Goal: Task Accomplishment & Management: Use online tool/utility

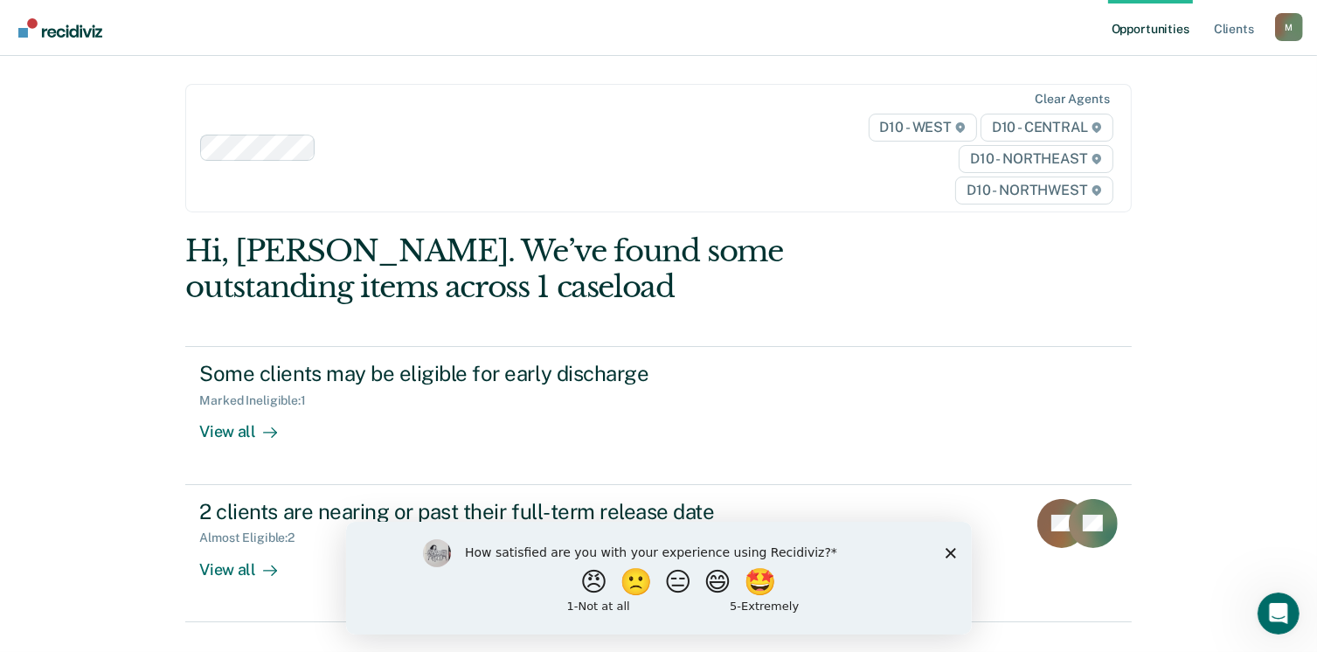
click at [948, 550] on polygon "Close survey" at bounding box center [949, 552] width 10 height 10
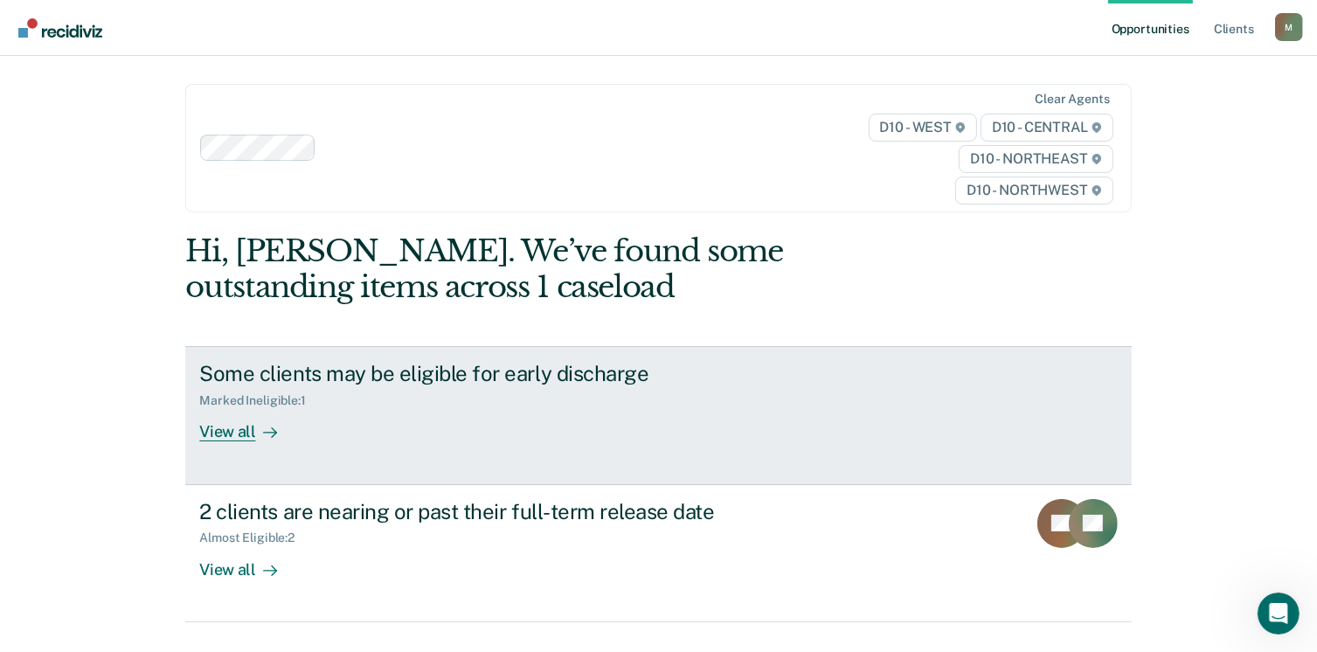
click at [217, 432] on div "View all" at bounding box center [248, 425] width 98 height 34
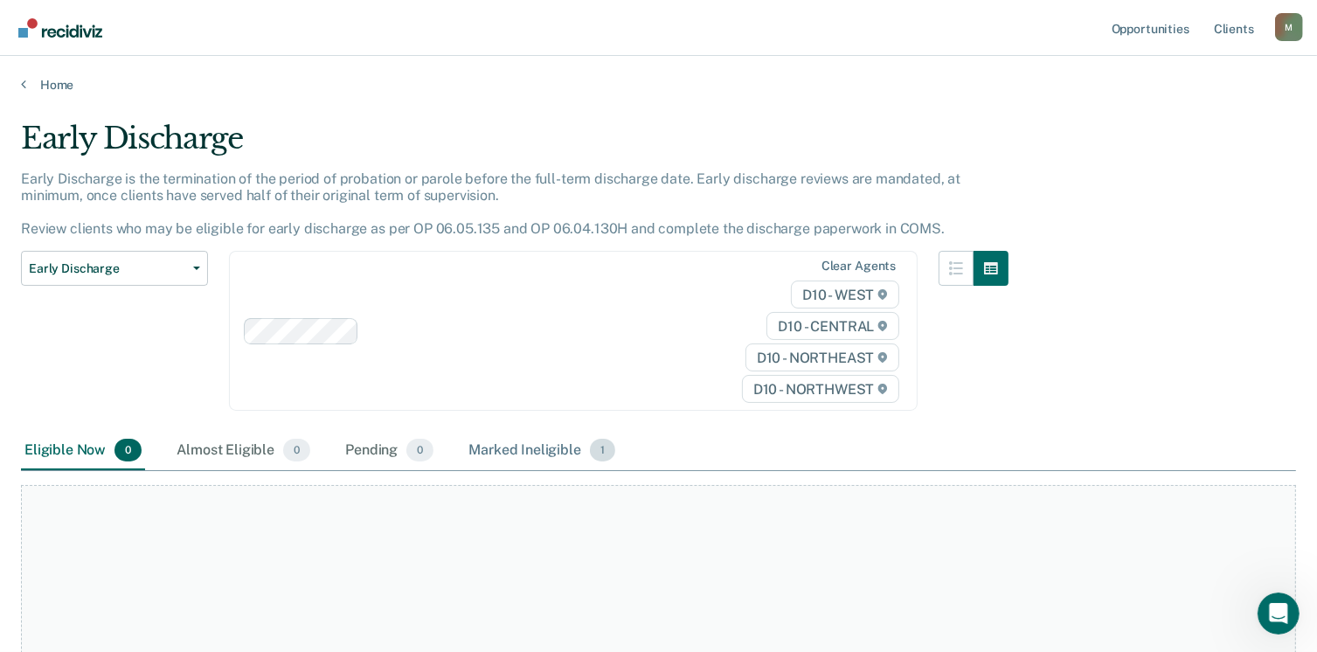
click at [551, 441] on div "Marked Ineligible 1" at bounding box center [542, 451] width 154 height 38
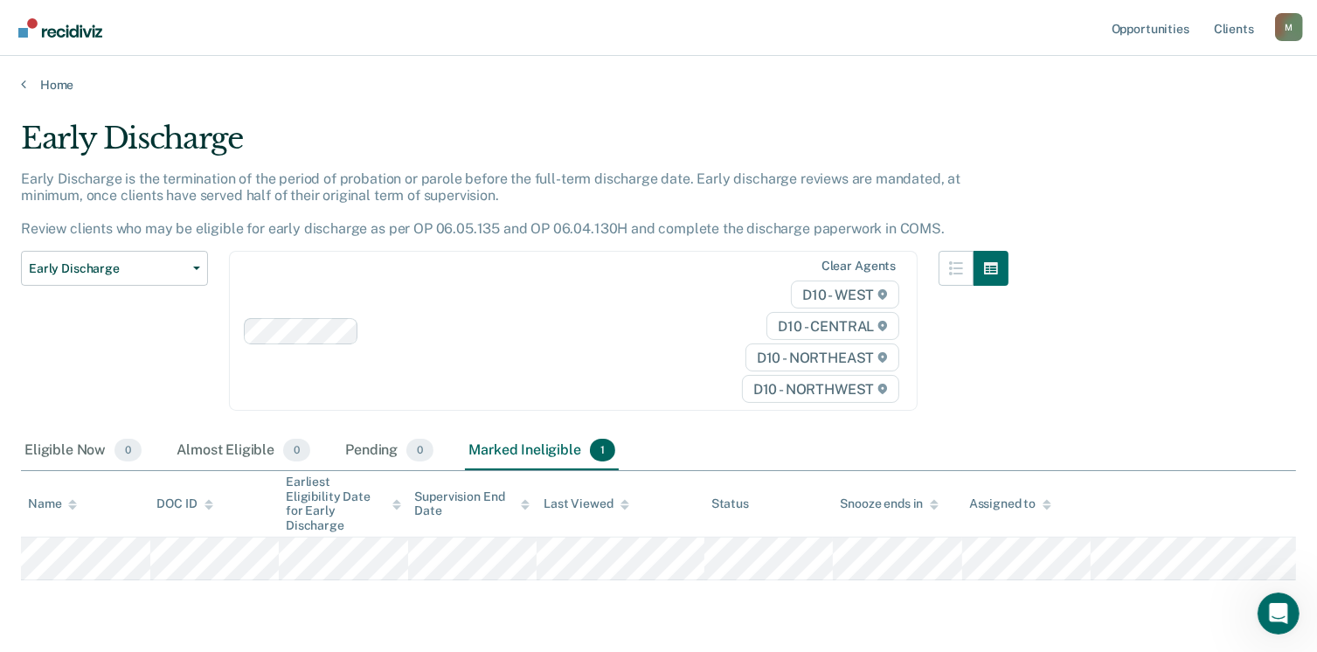
click at [894, 496] on div "Snooze ends in" at bounding box center [889, 503] width 99 height 15
click at [935, 499] on icon at bounding box center [934, 501] width 9 height 4
click at [1287, 28] on div "M" at bounding box center [1289, 27] width 28 height 28
click at [1017, 93] on main "Early Discharge Early Discharge is the termination of the period of probation o…" at bounding box center [658, 397] width 1317 height 608
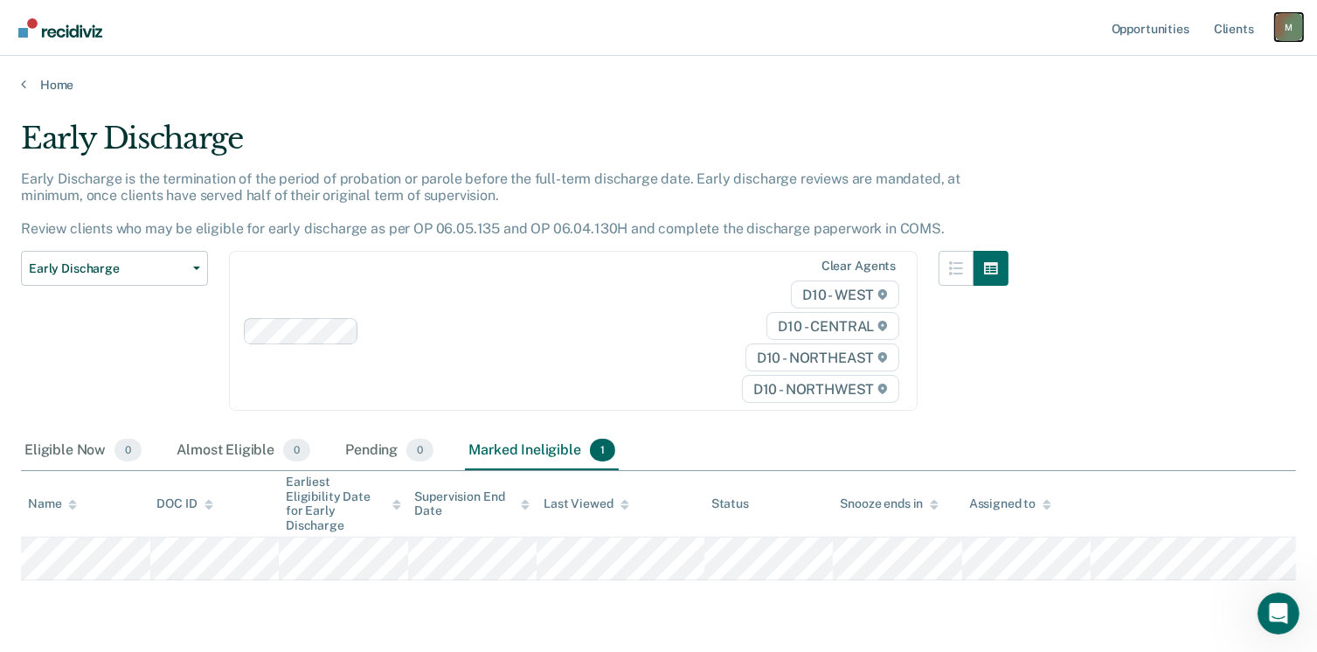
click at [1284, 20] on div "M" at bounding box center [1289, 27] width 28 height 28
click at [1178, 68] on link "Profile" at bounding box center [1218, 71] width 141 height 15
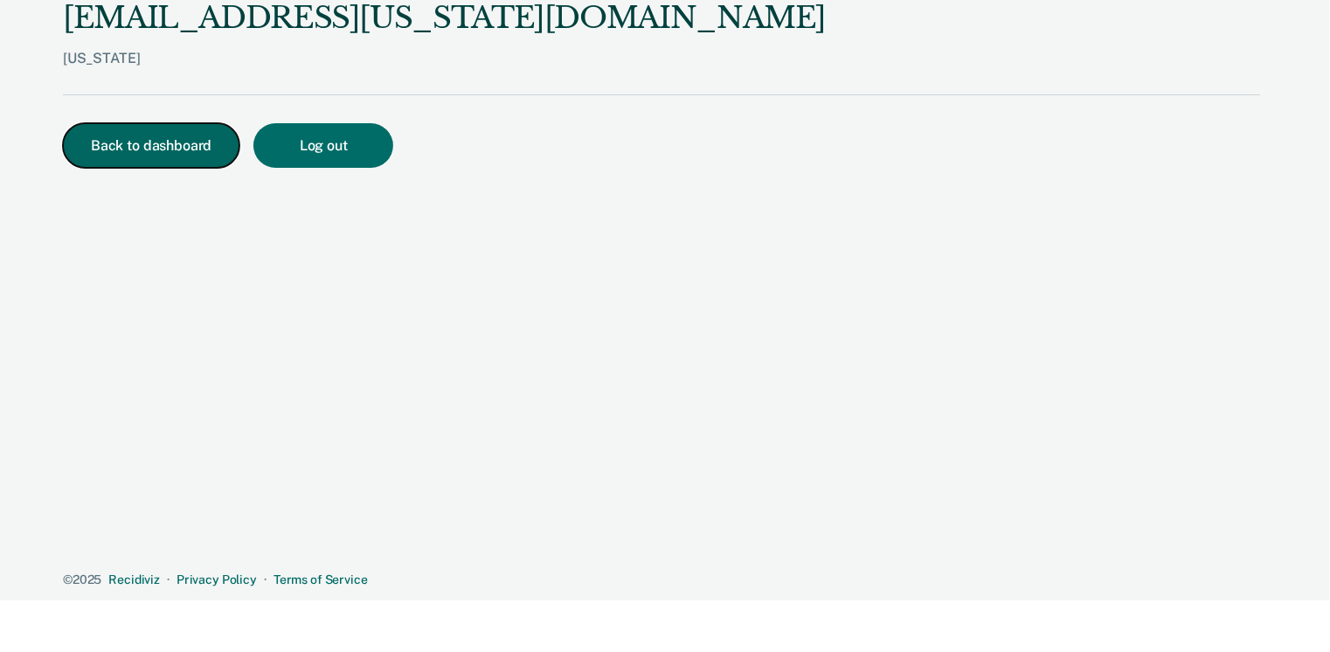
click at [119, 154] on button "Back to dashboard" at bounding box center [151, 145] width 176 height 45
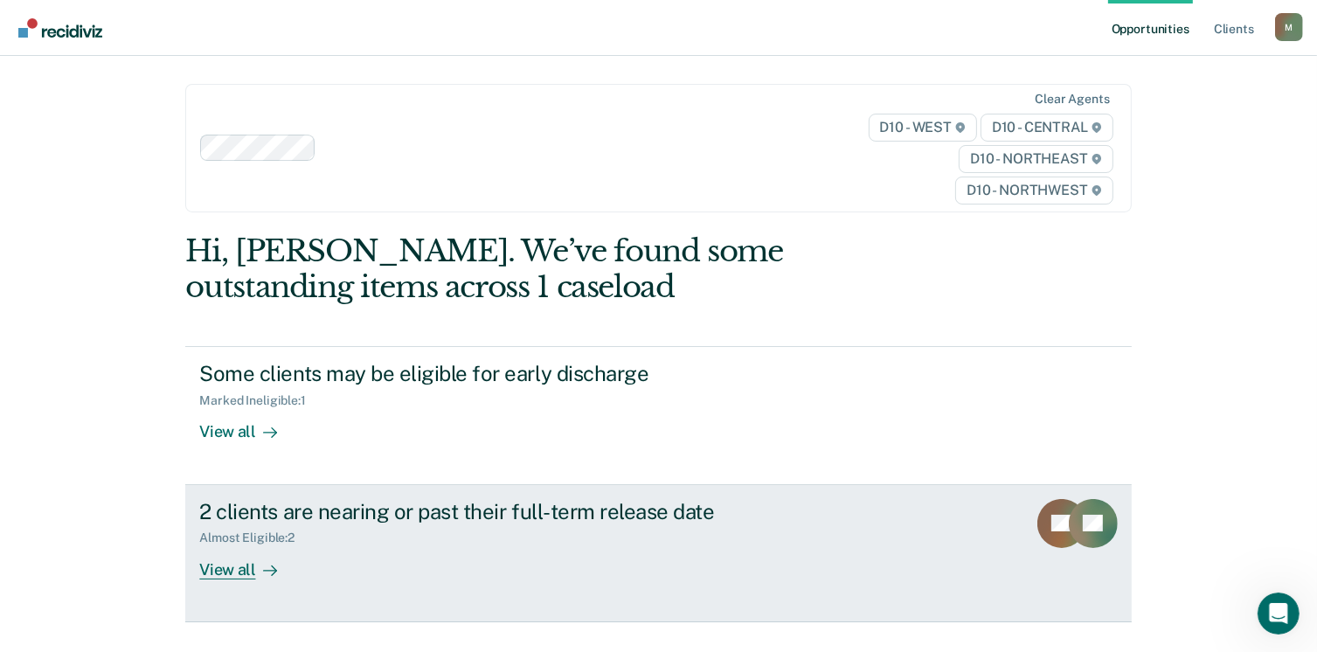
click at [233, 564] on div "View all" at bounding box center [248, 562] width 98 height 34
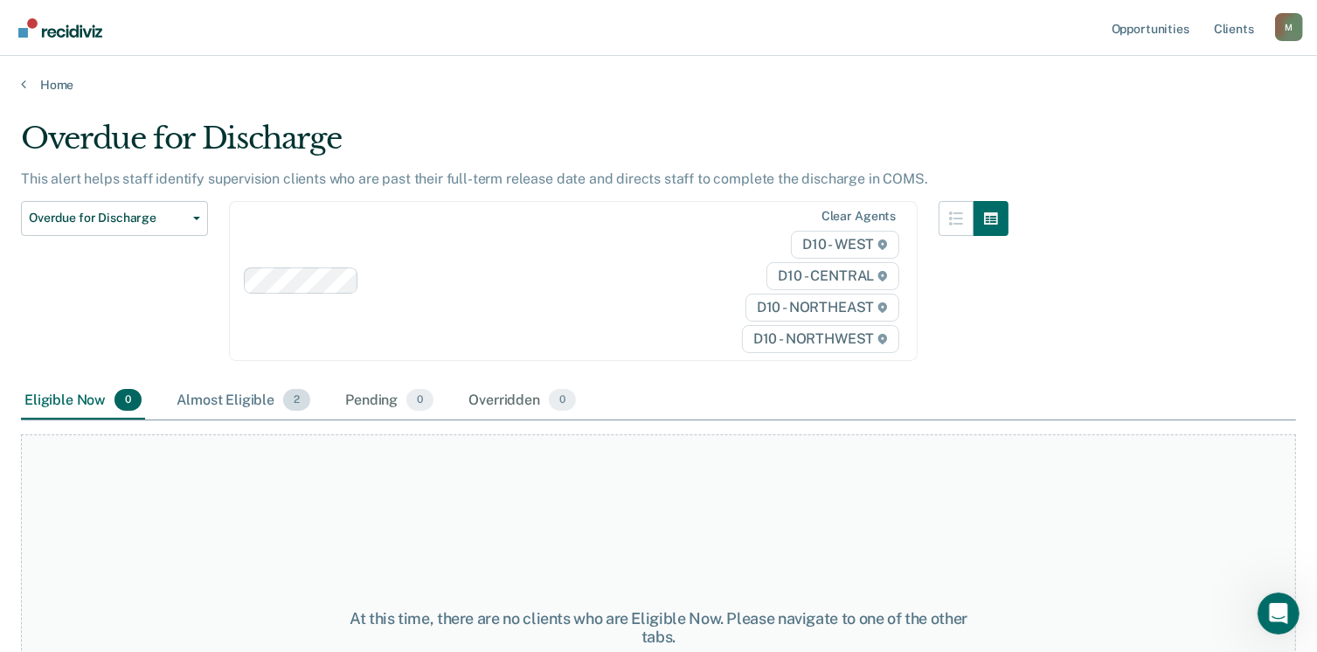
click at [246, 400] on div "Almost Eligible 2" at bounding box center [243, 401] width 141 height 38
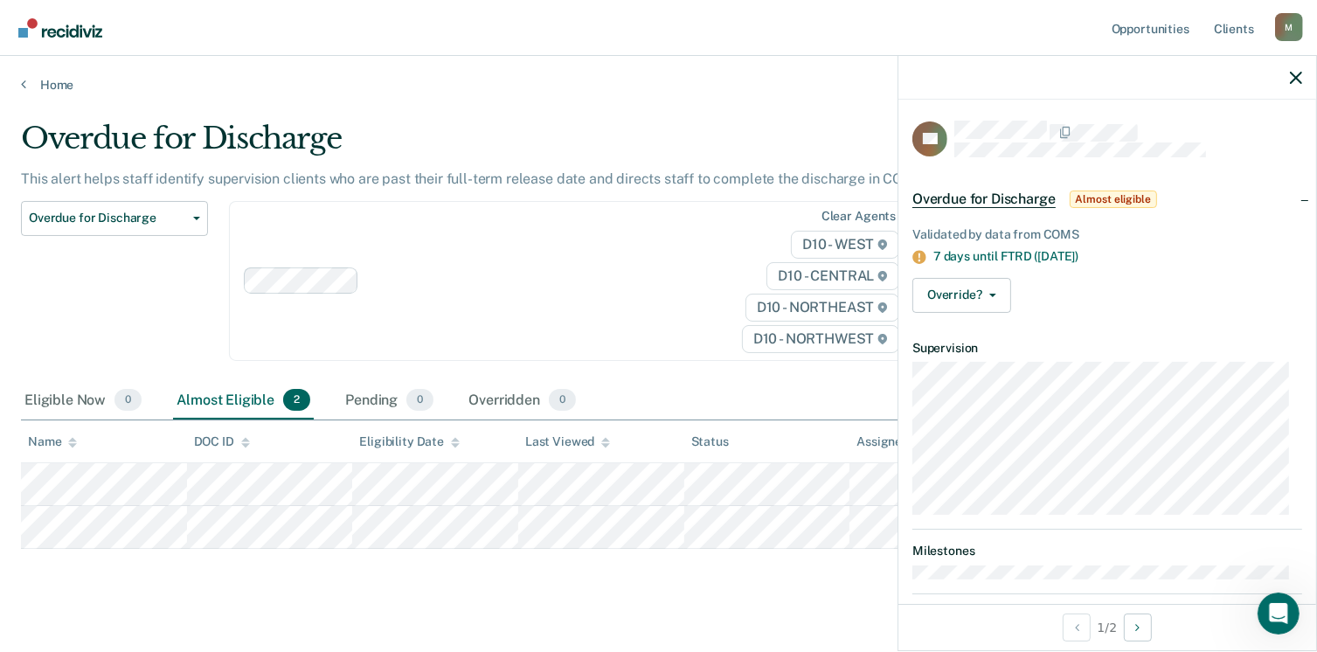
scroll to position [22, 0]
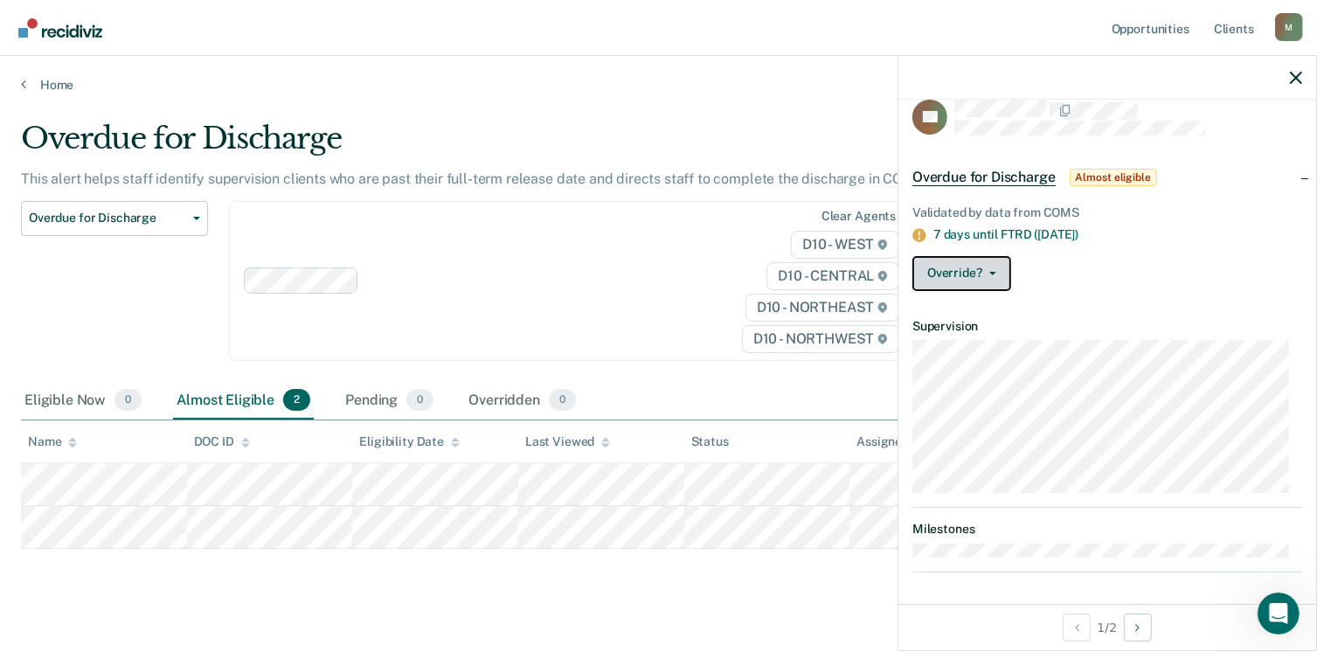
click at [992, 273] on button "Override?" at bounding box center [961, 273] width 99 height 35
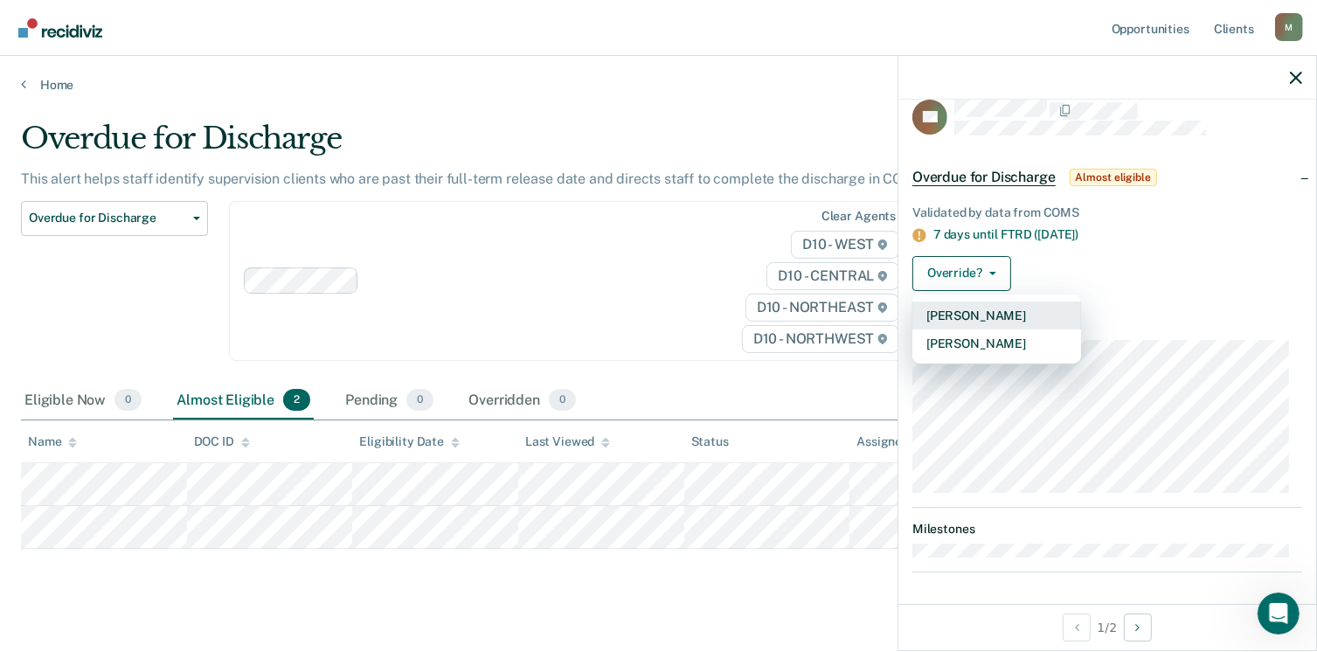
click at [993, 309] on button "[PERSON_NAME]" at bounding box center [996, 315] width 169 height 28
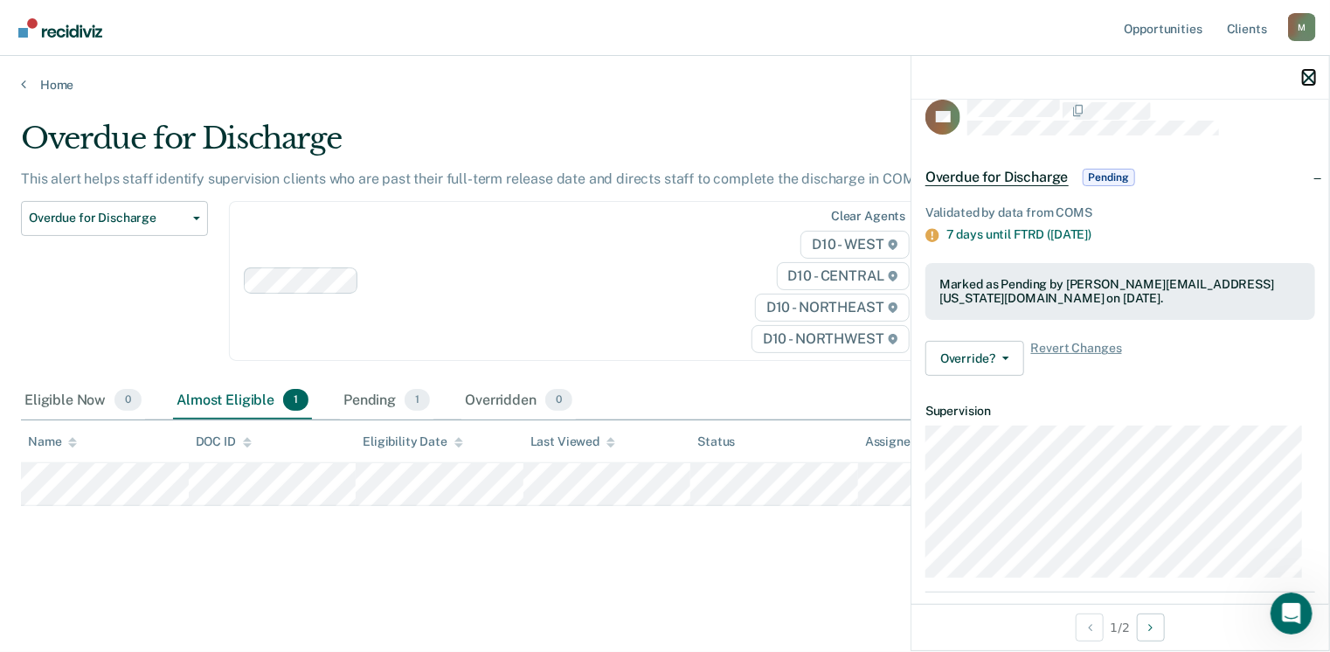
click at [1306, 79] on icon "button" at bounding box center [1309, 78] width 12 height 12
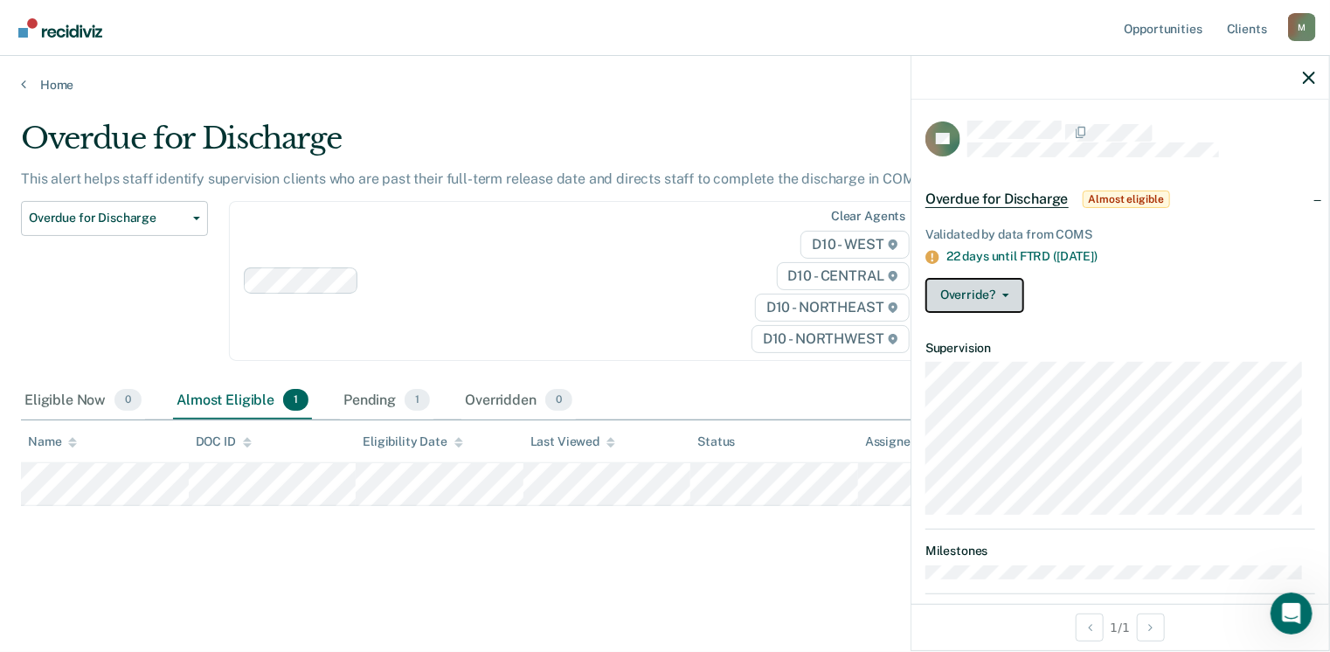
click at [1007, 290] on button "Override?" at bounding box center [974, 295] width 99 height 35
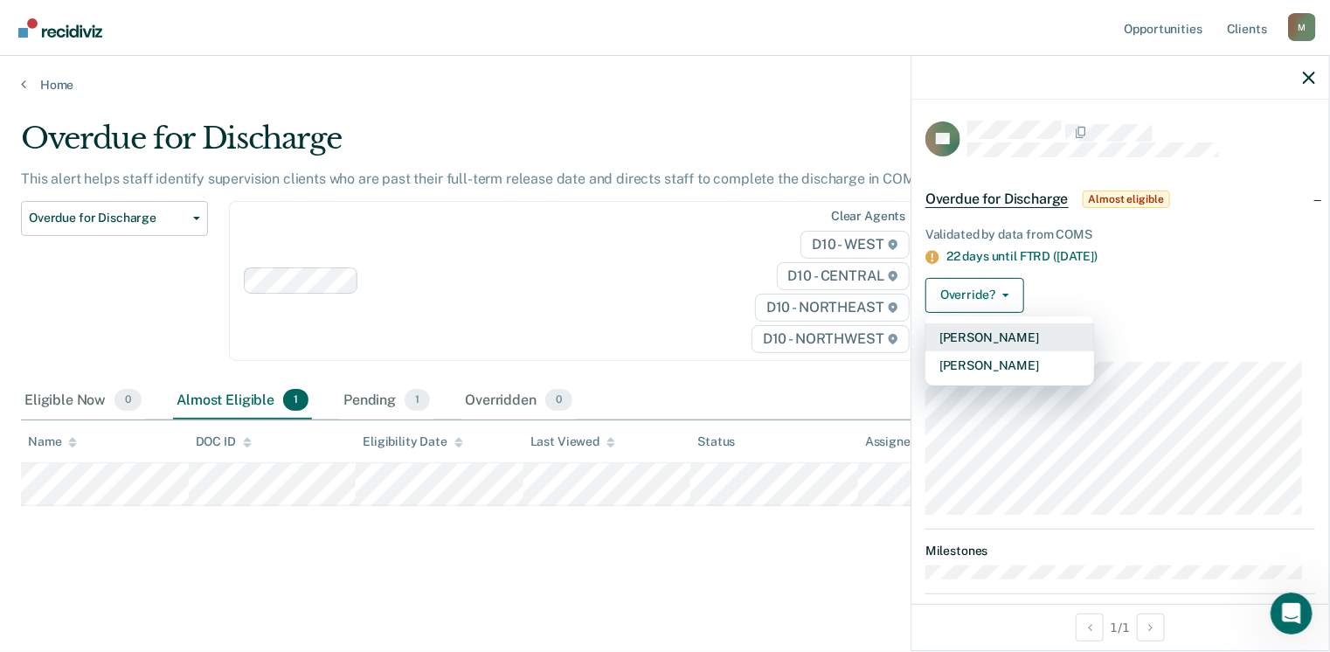
click at [989, 335] on button "[PERSON_NAME]" at bounding box center [1009, 337] width 169 height 28
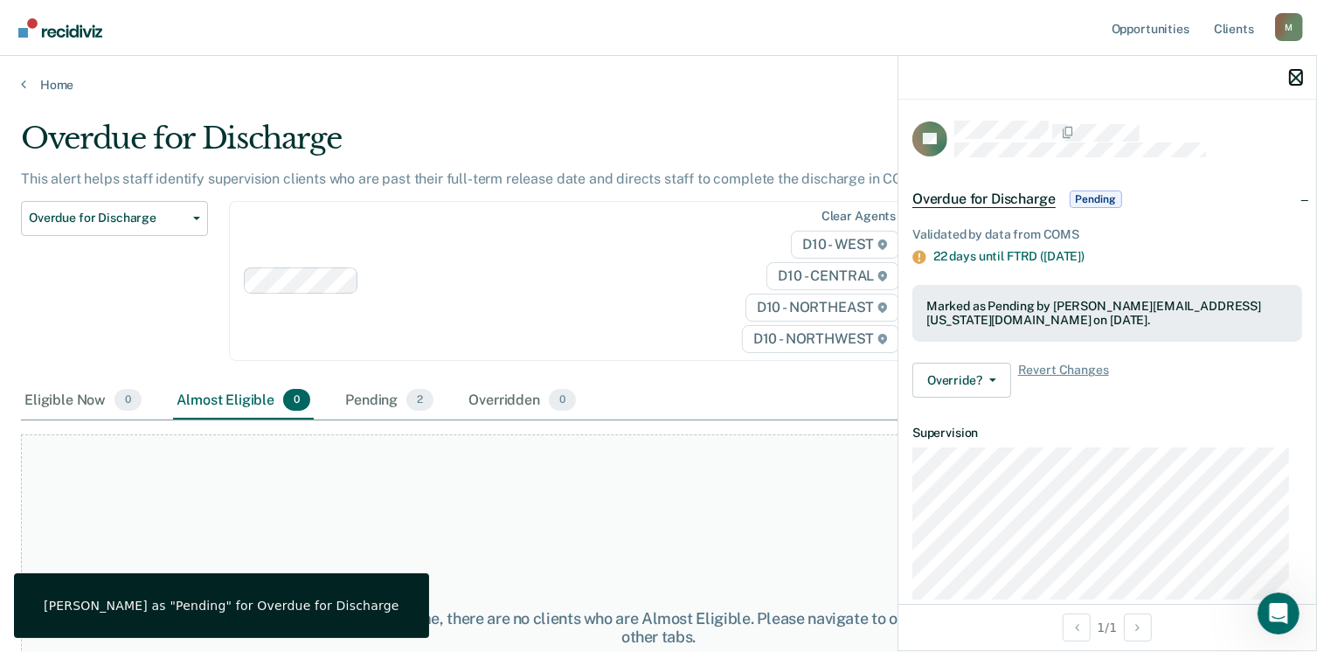
click at [1299, 73] on icon "button" at bounding box center [1296, 78] width 12 height 12
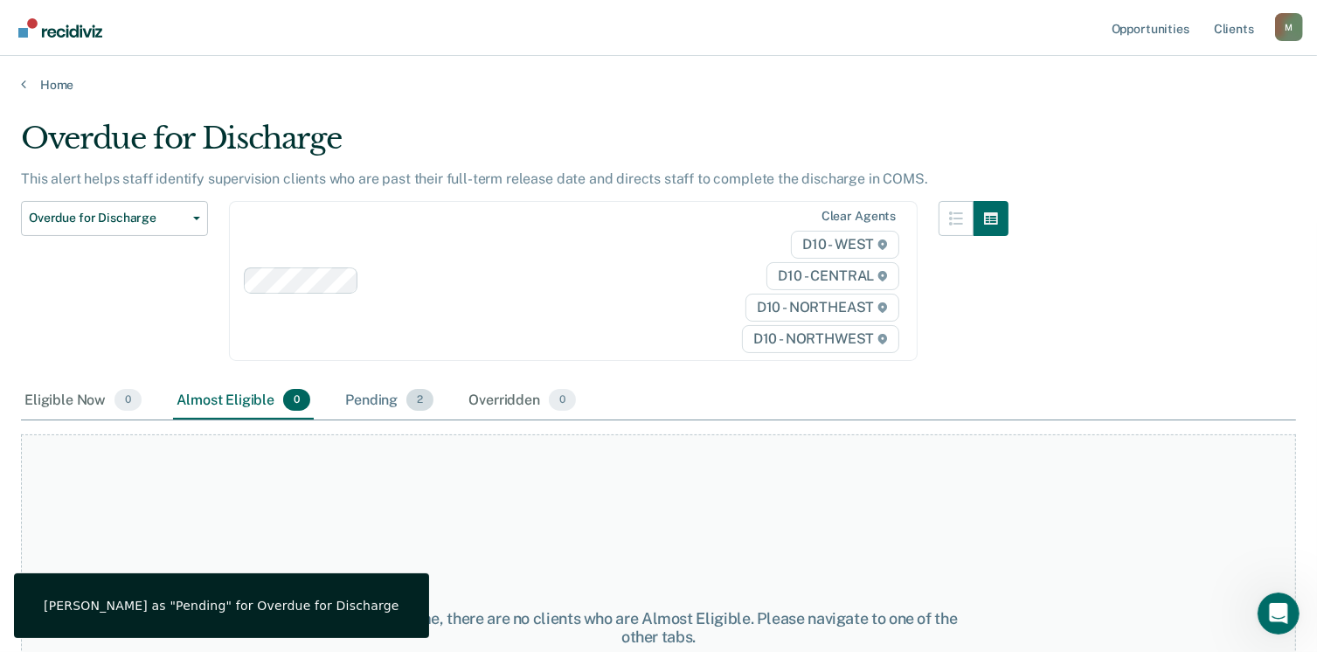
click at [368, 396] on div "Pending 2" at bounding box center [389, 401] width 95 height 38
